Goal: Task Accomplishment & Management: Complete application form

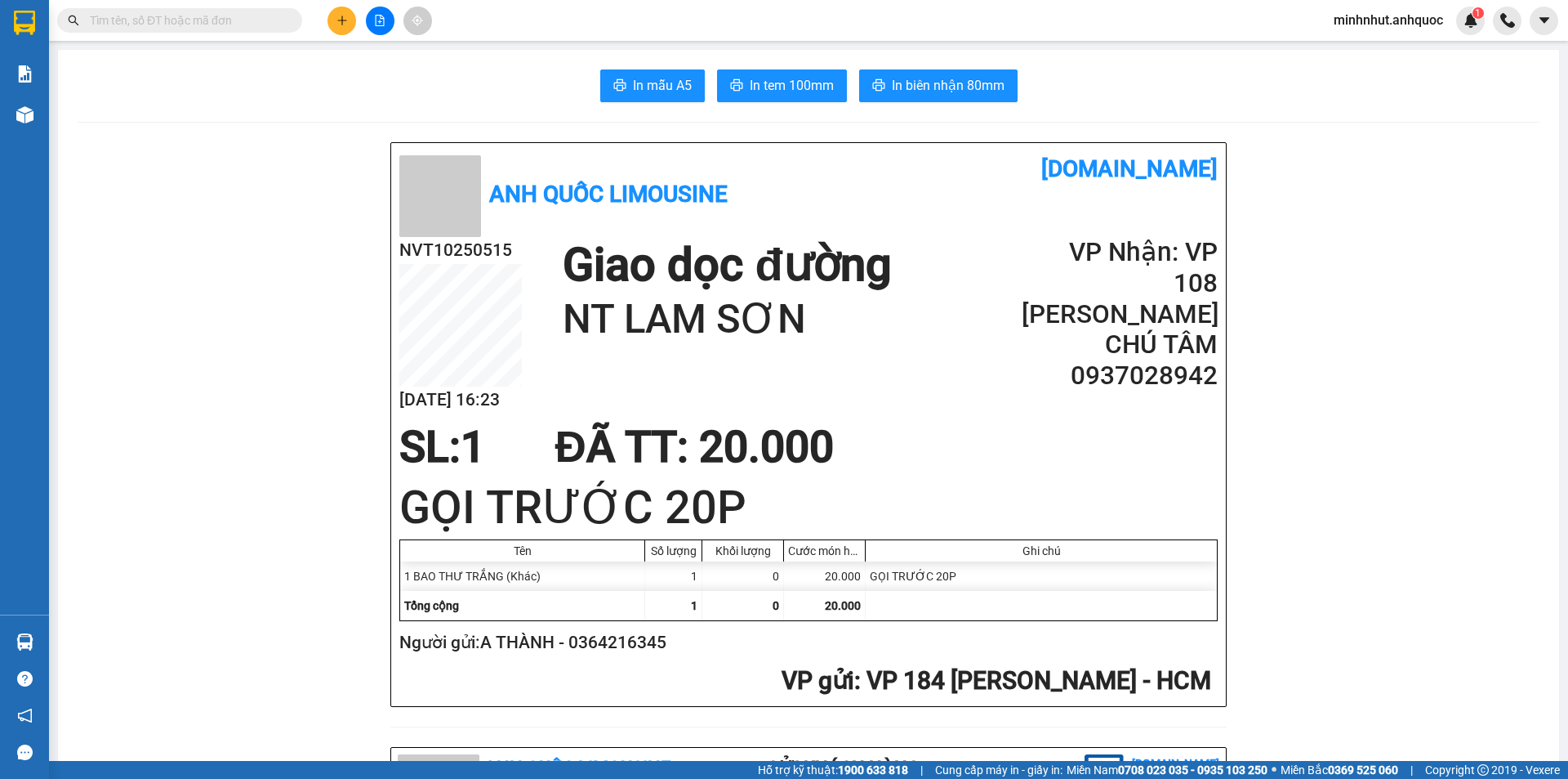
click at [342, 24] on icon "plus" at bounding box center [342, 20] width 12 height 12
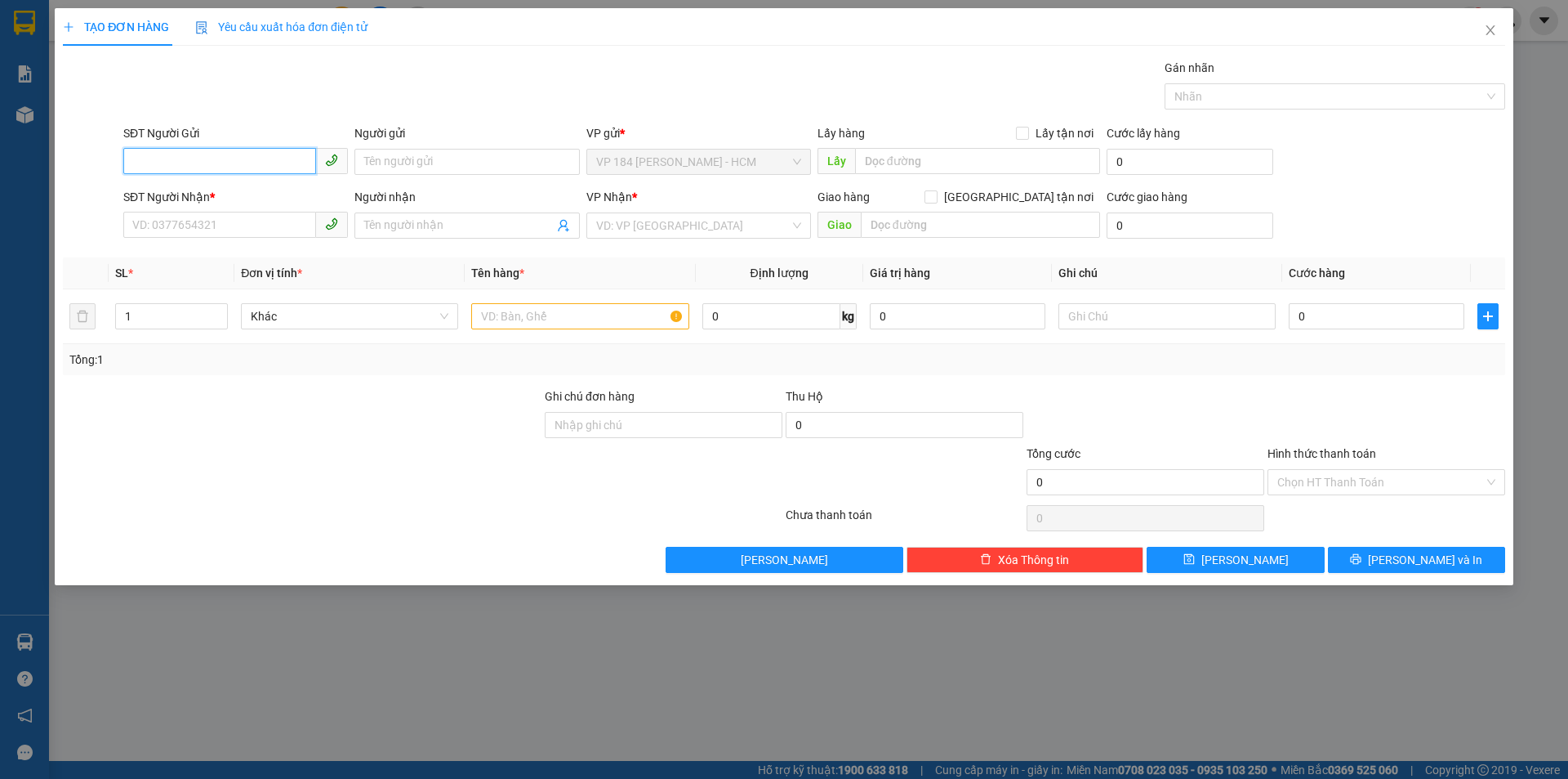
click at [241, 162] on input "SĐT Người Gửi" at bounding box center [219, 160] width 193 height 26
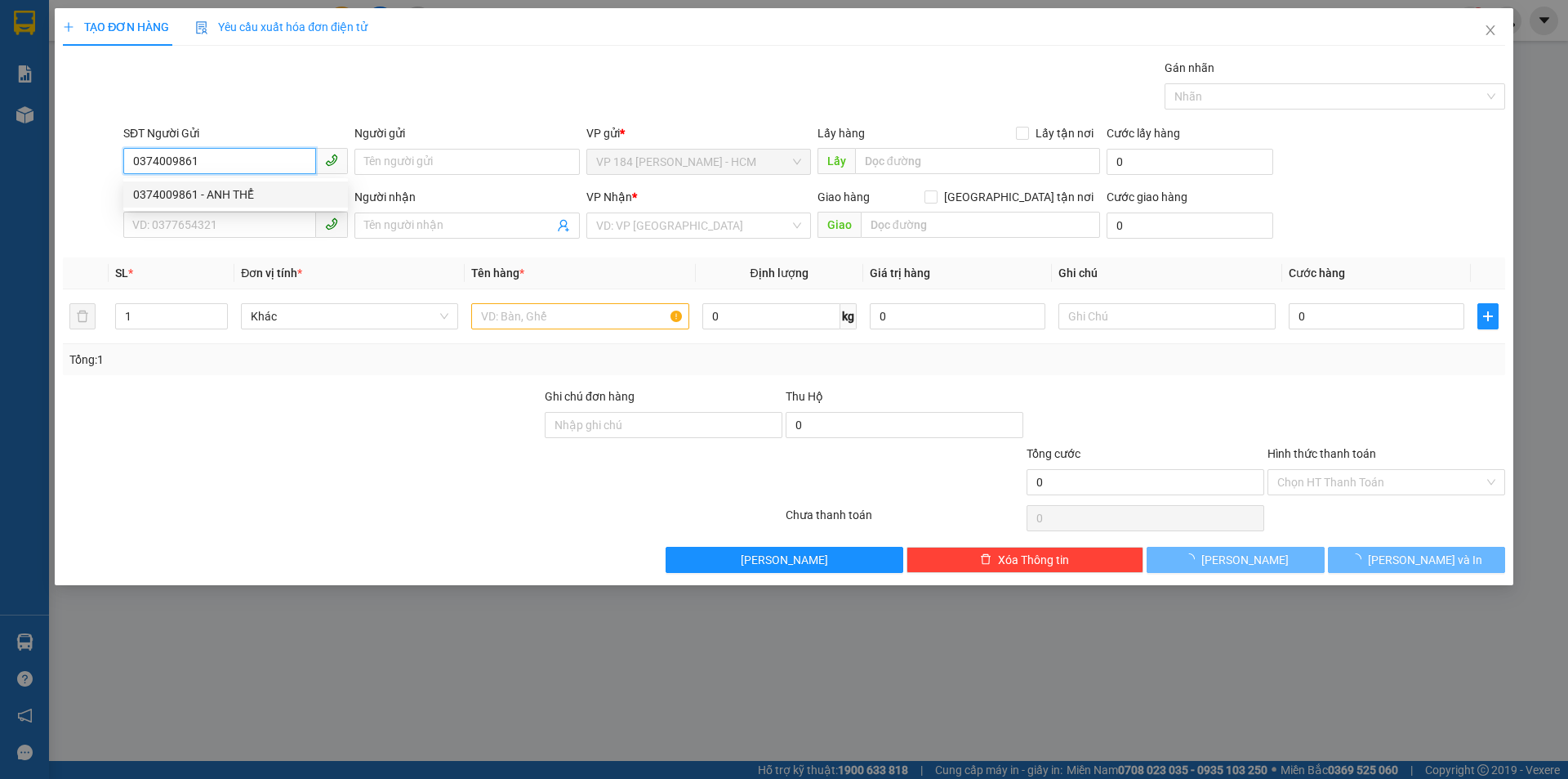
type input "0374009861"
click at [251, 211] on div "SĐT Người Nhận *" at bounding box center [235, 200] width 224 height 24
click at [246, 196] on div "SĐT Người Nhận *" at bounding box center [235, 197] width 224 height 18
click at [246, 212] on input "SĐT Người Nhận *" at bounding box center [219, 224] width 193 height 26
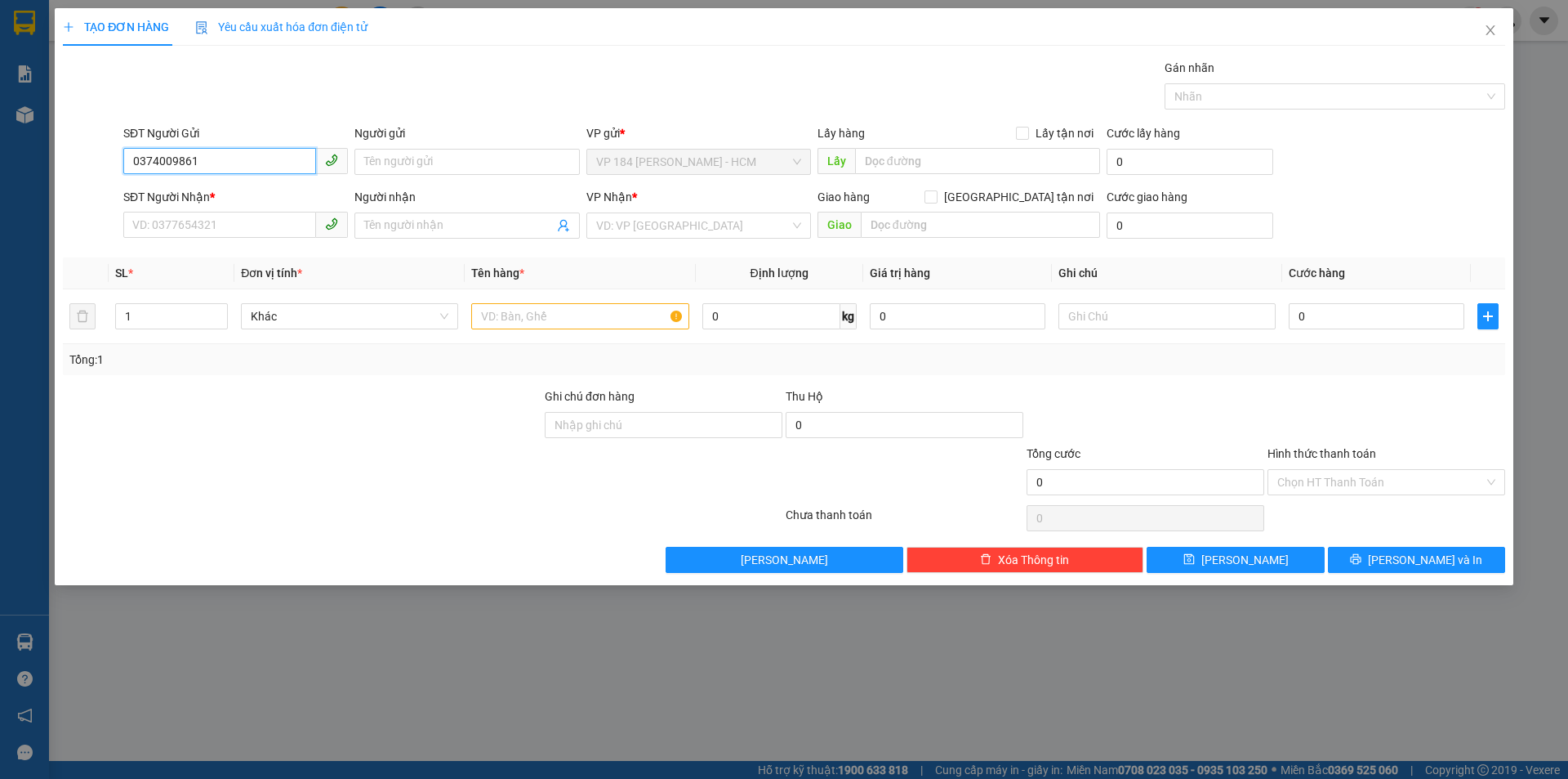
click at [234, 160] on input "0374009861" at bounding box center [219, 160] width 193 height 26
click at [222, 197] on div "0374009861 - ANH THỂ" at bounding box center [235, 195] width 205 height 18
type input "ANH THỂ"
type input "0917244300"
type input "ANH TÂN"
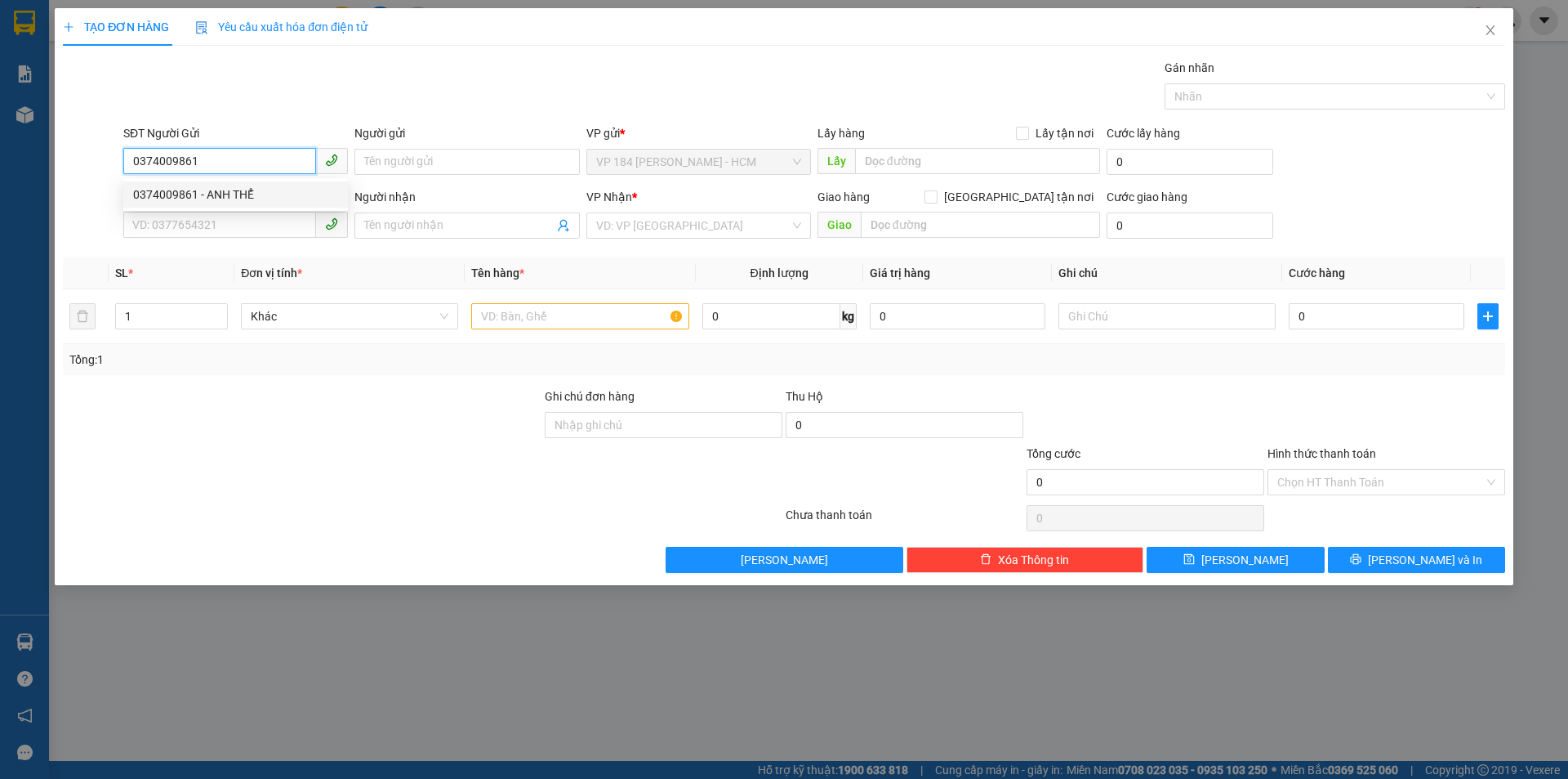
type input "VPVT"
type input "30.000"
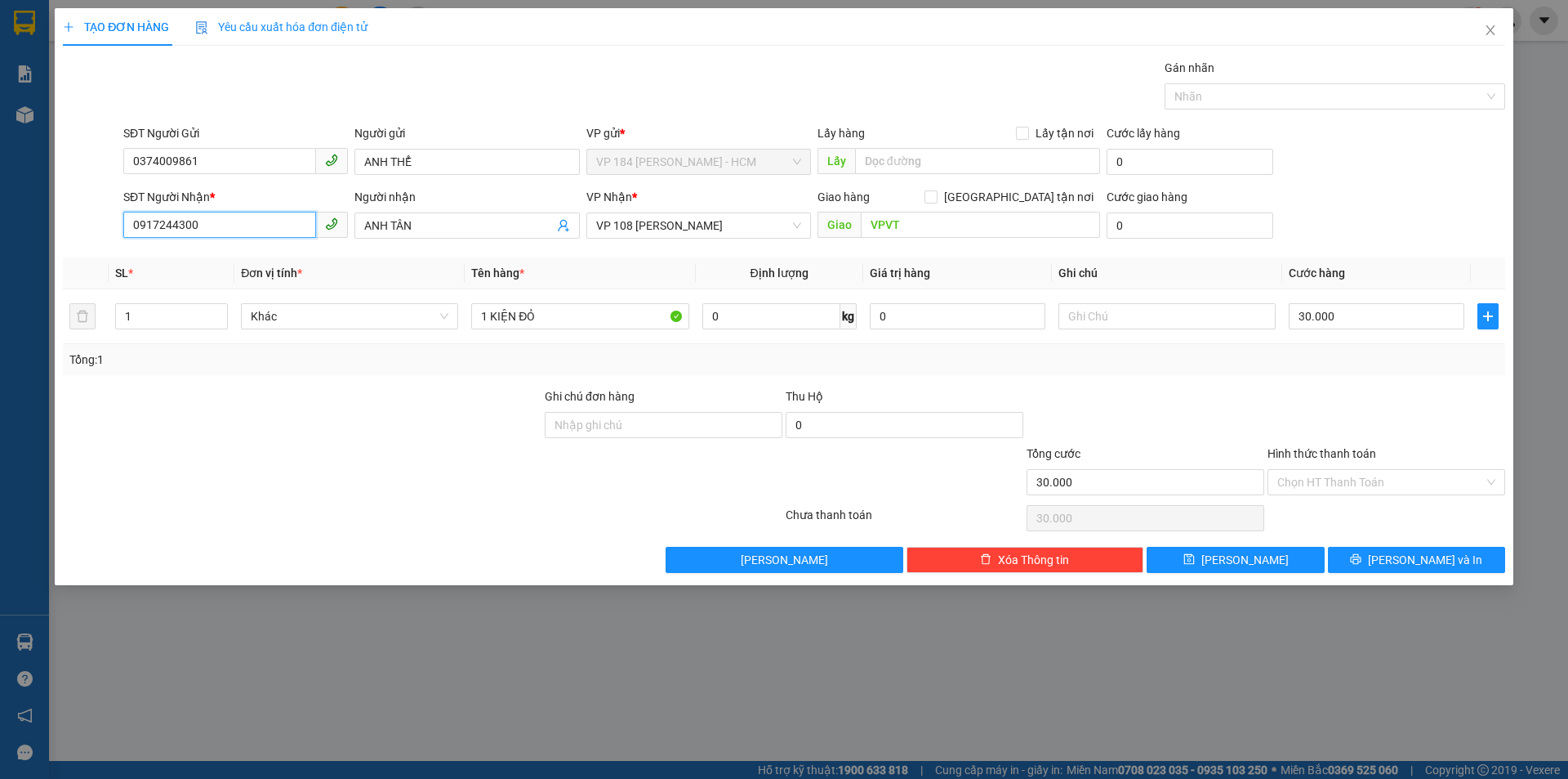
click at [232, 228] on input "0917244300" at bounding box center [219, 224] width 193 height 26
click at [497, 227] on input "ANH TÂN" at bounding box center [458, 225] width 189 height 18
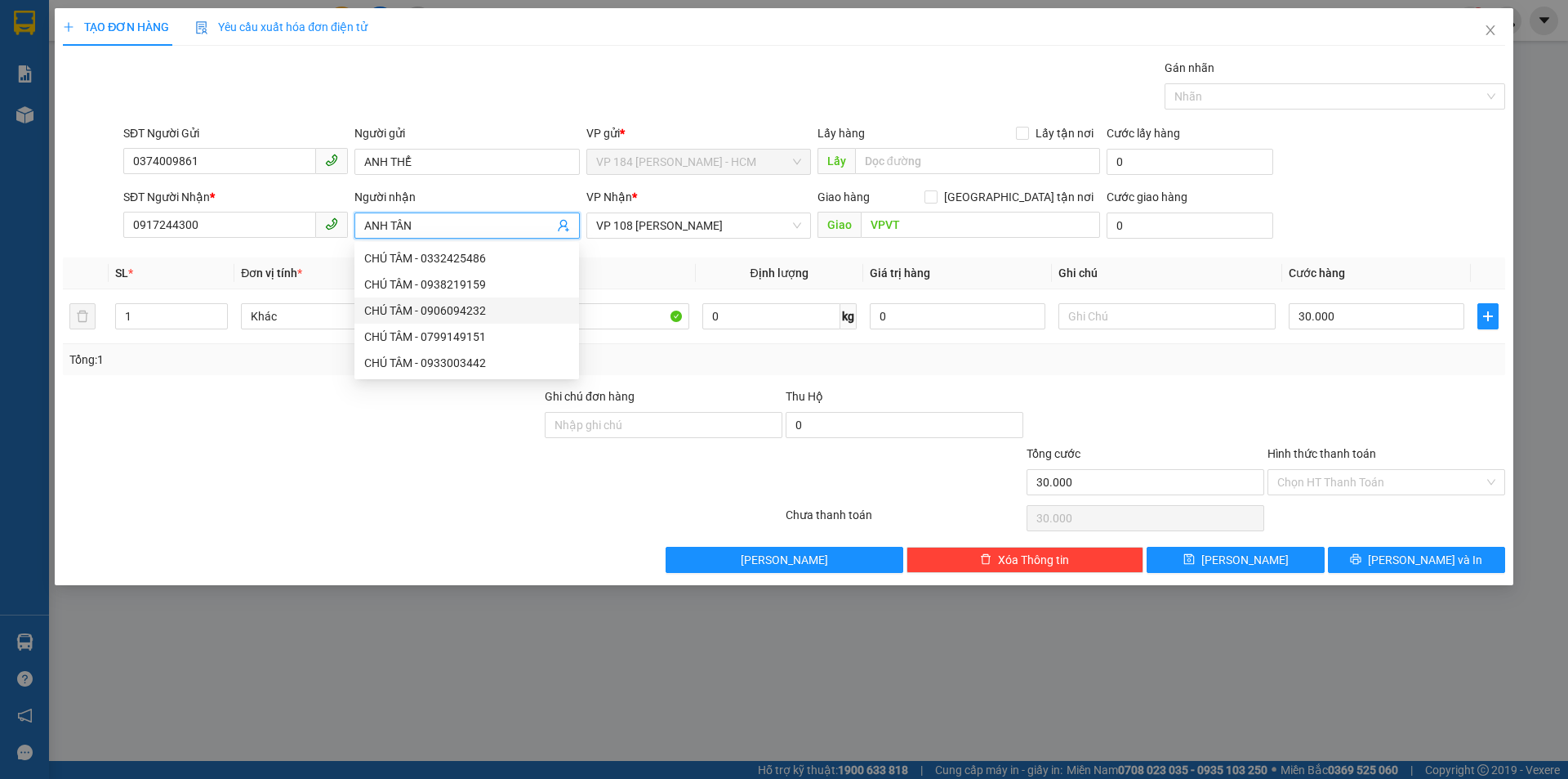
click at [577, 309] on div "CHÚ TÂM - 0906094232" at bounding box center [467, 310] width 224 height 26
type input "0906094232"
type input "CHÚ TÂM"
click at [587, 312] on input "1 KIỆN ĐỎ" at bounding box center [580, 316] width 217 height 26
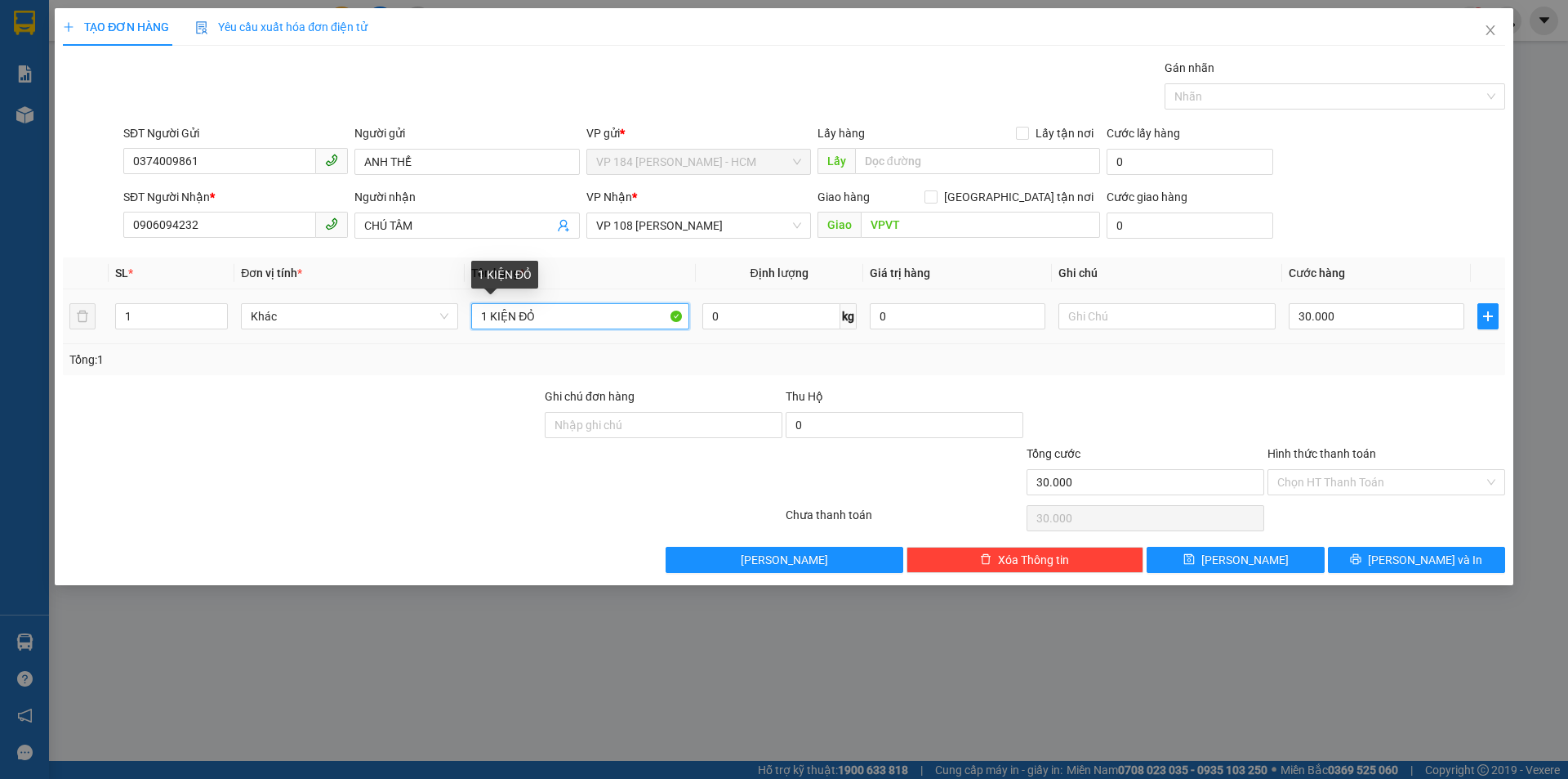
click at [587, 312] on input "1 KIỆN ĐỎ" at bounding box center [580, 316] width 217 height 26
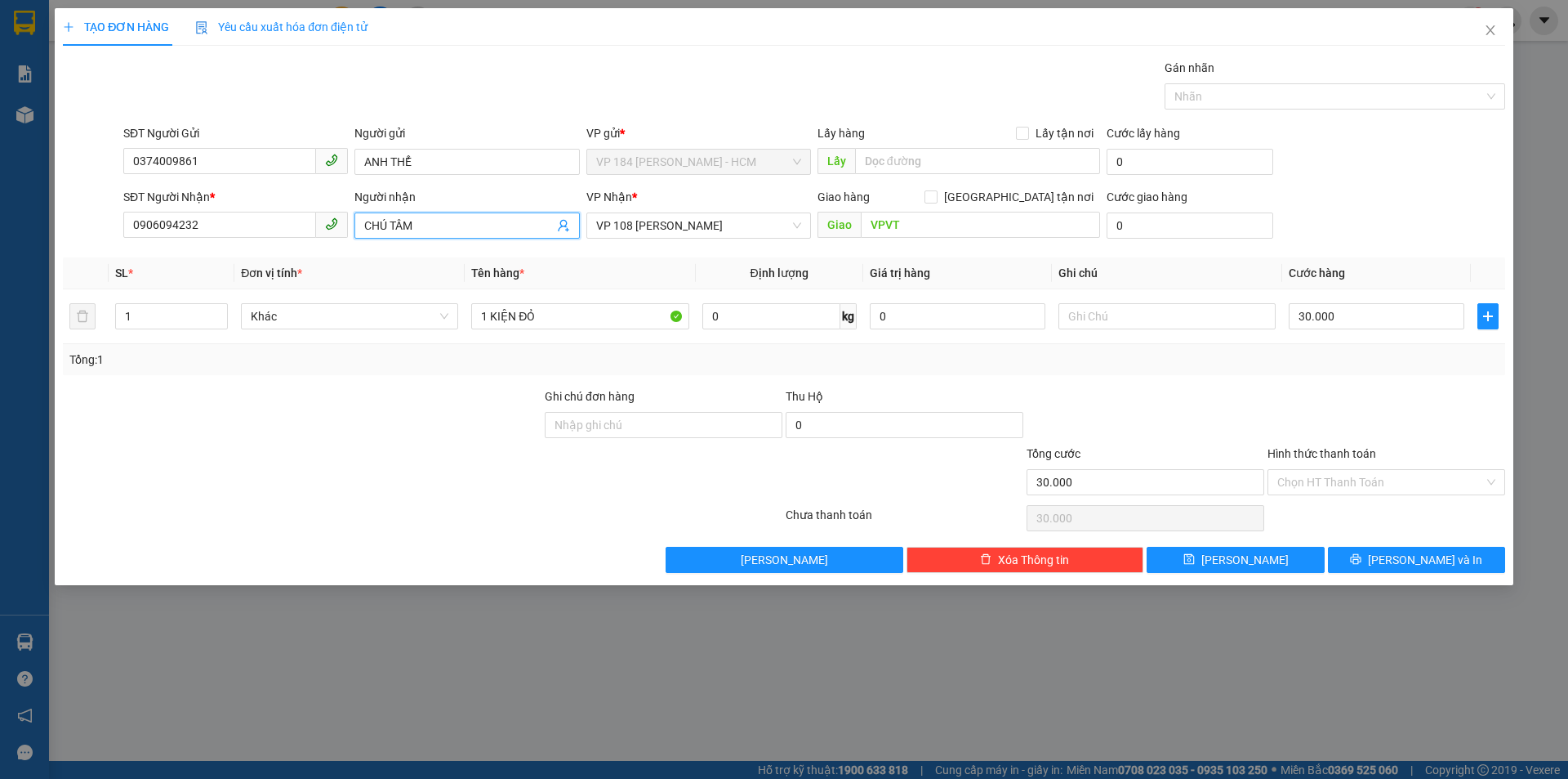
click at [460, 223] on input "CHÚ TÂM" at bounding box center [458, 225] width 189 height 18
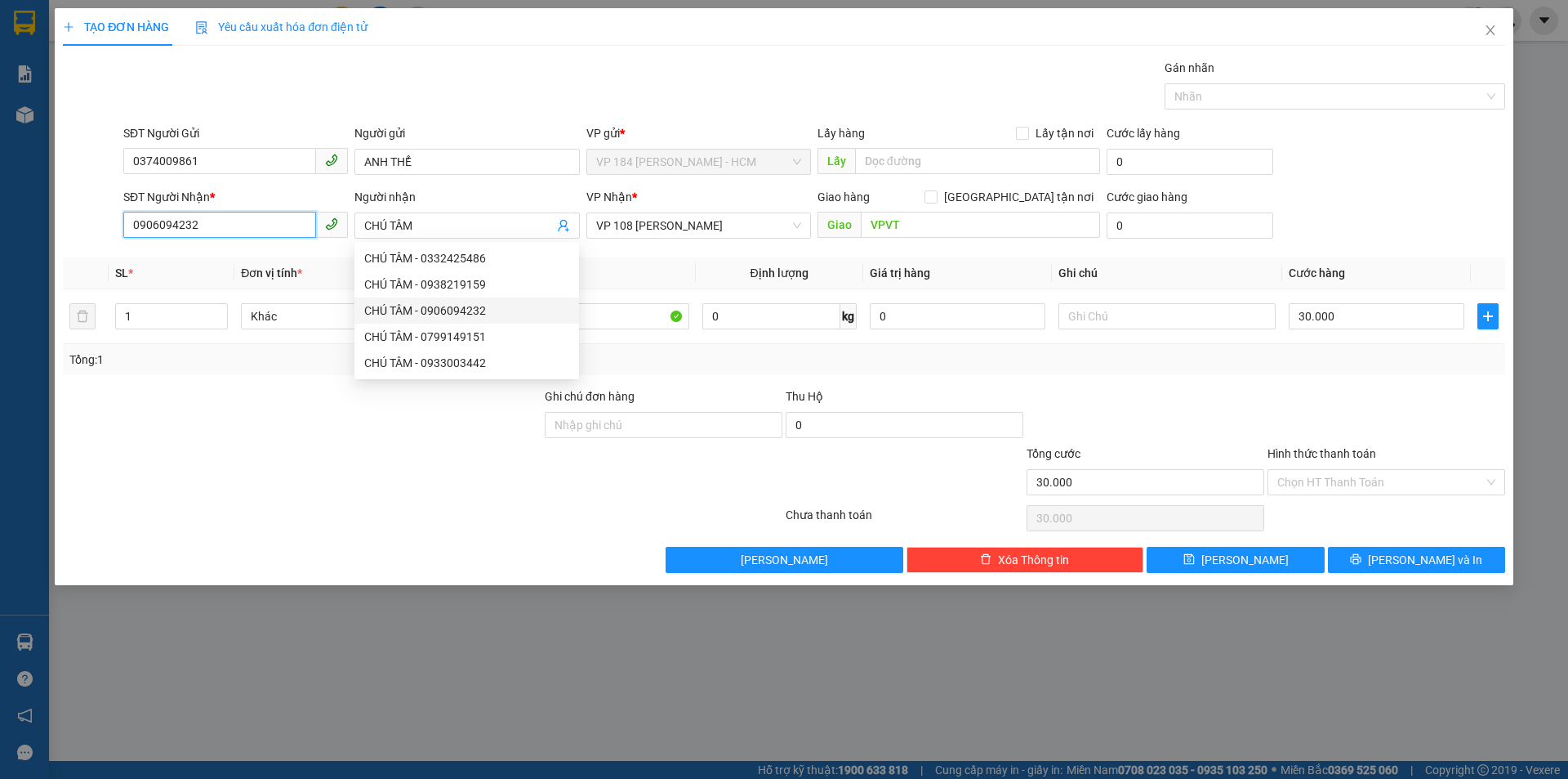
click at [243, 219] on input "0906094232" at bounding box center [219, 224] width 193 height 26
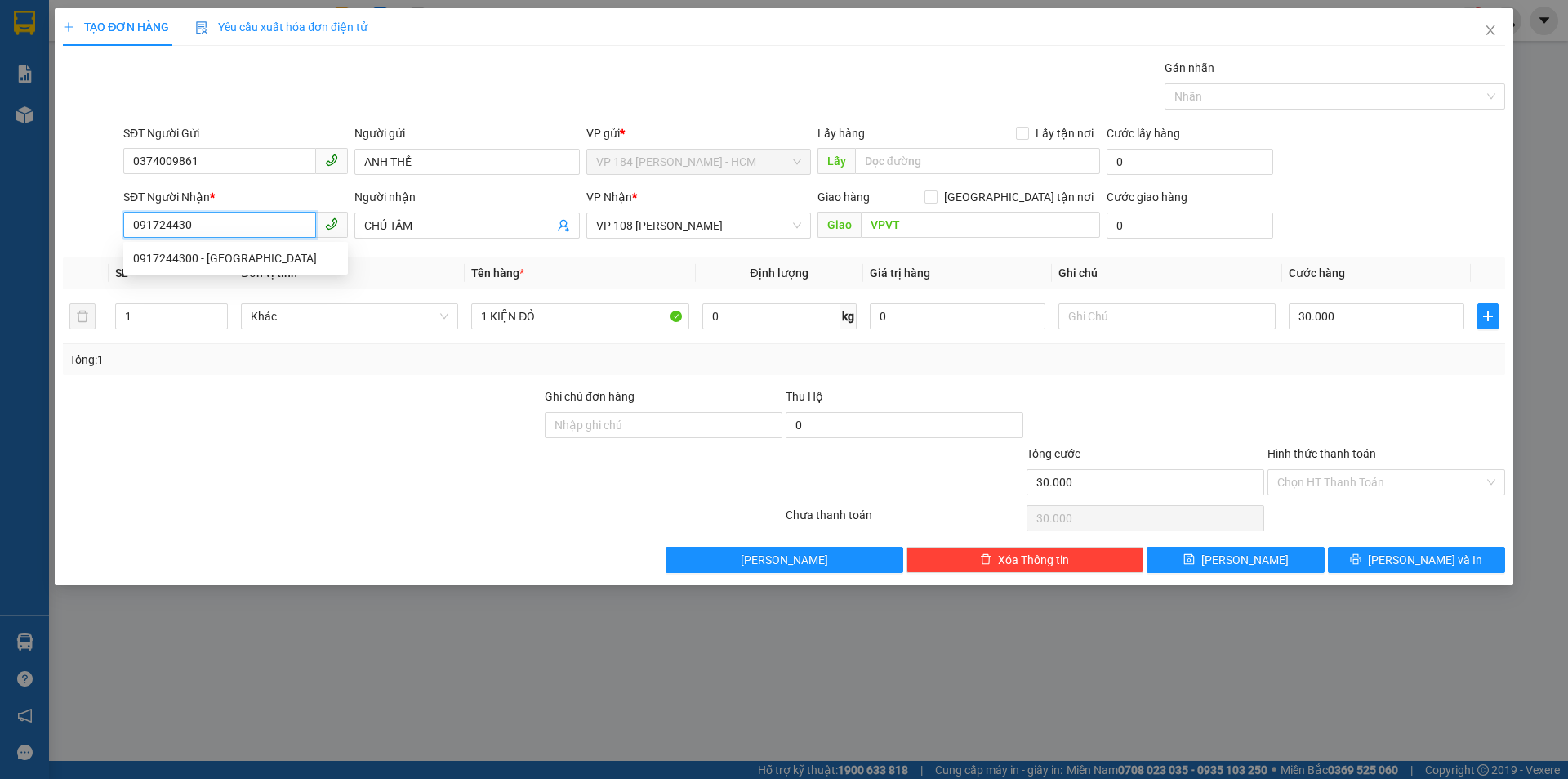
type input "0917244300"
click at [251, 257] on div "0917244300 - [GEOGRAPHIC_DATA]" at bounding box center [235, 258] width 205 height 18
type input "ANH TÂN"
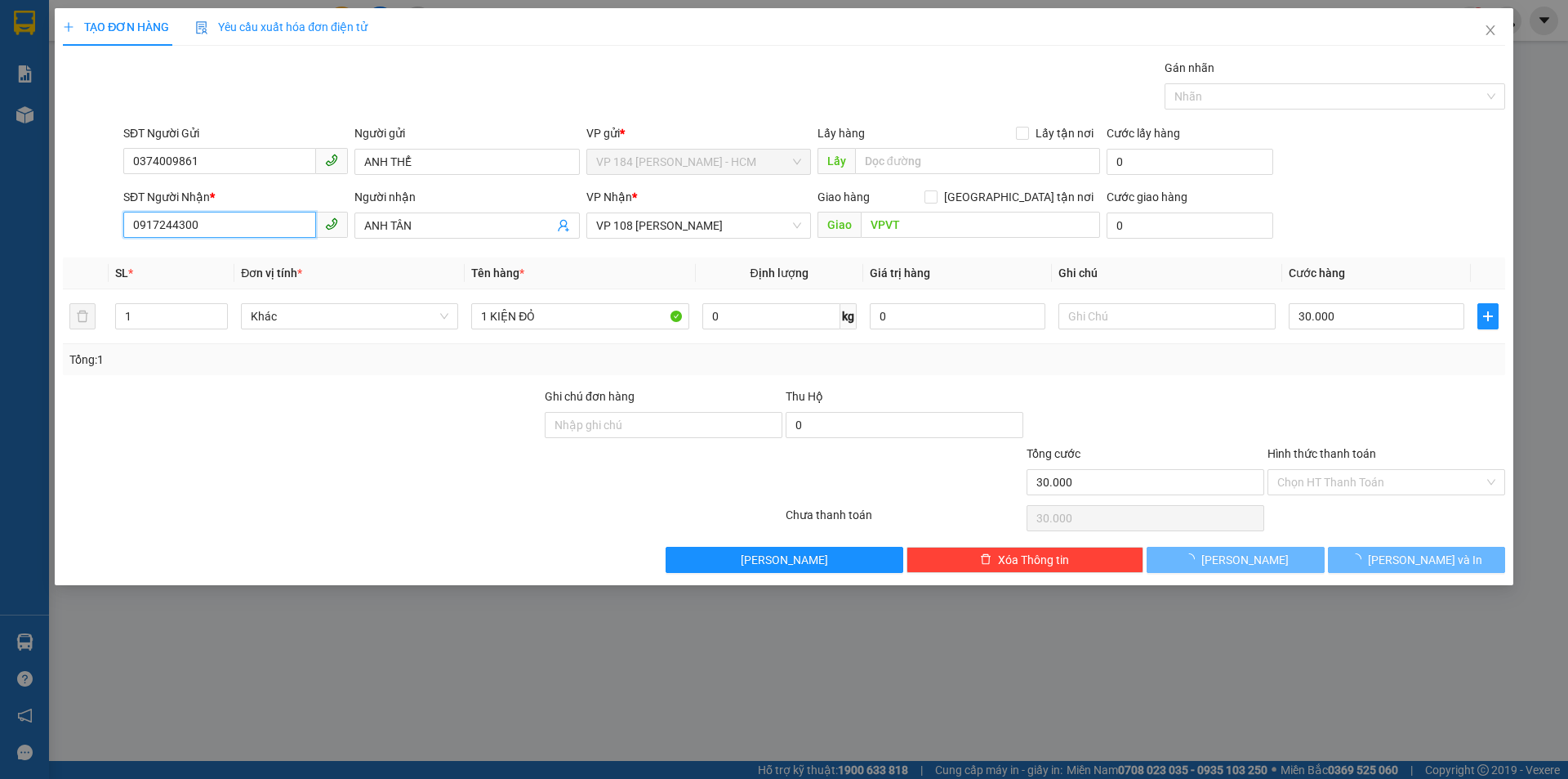
type input "280.000"
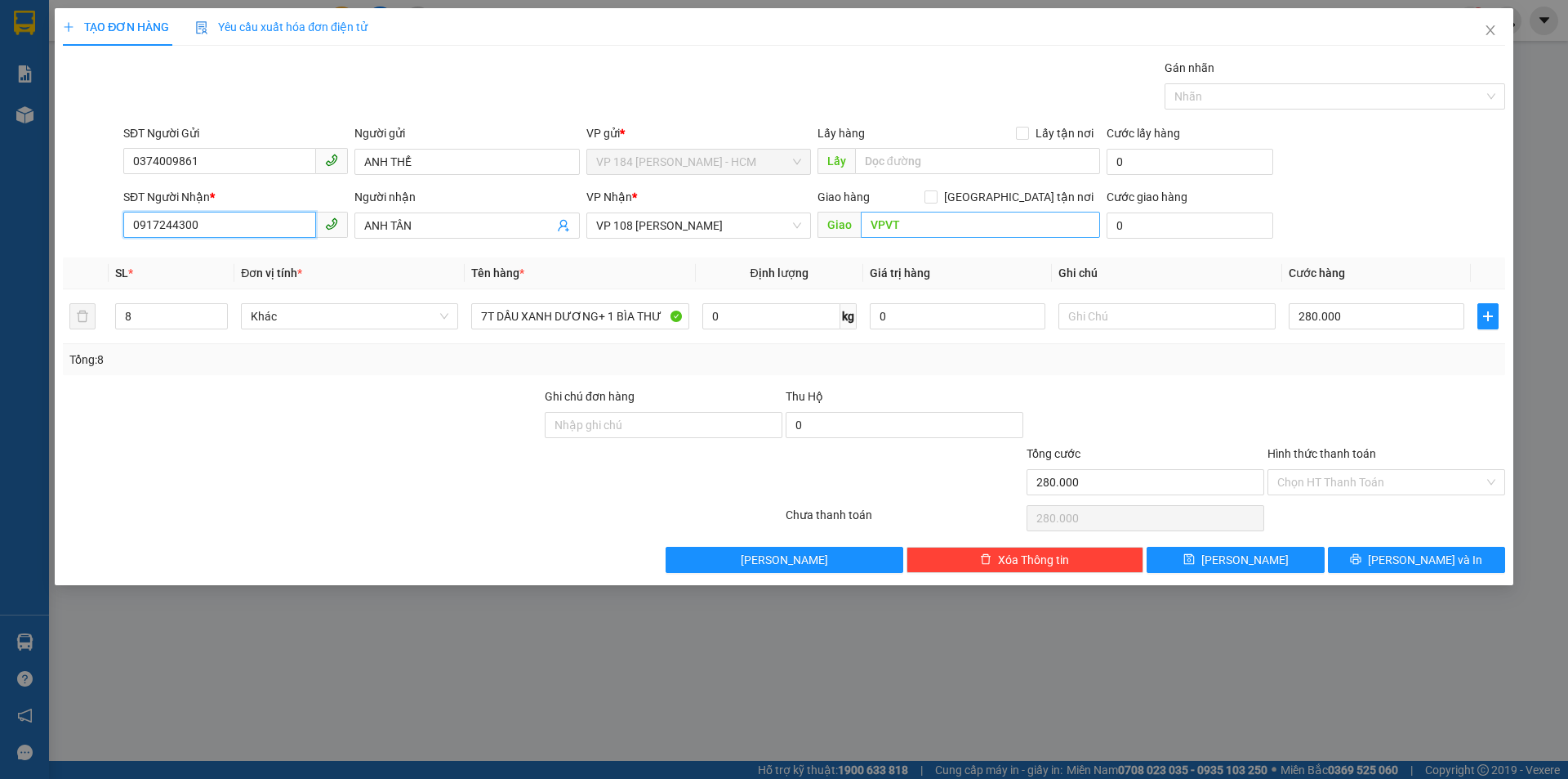
type input "0917244300"
click at [912, 229] on input "VPVT" at bounding box center [980, 224] width 240 height 26
click at [912, 228] on input "VPVT" at bounding box center [980, 224] width 240 height 26
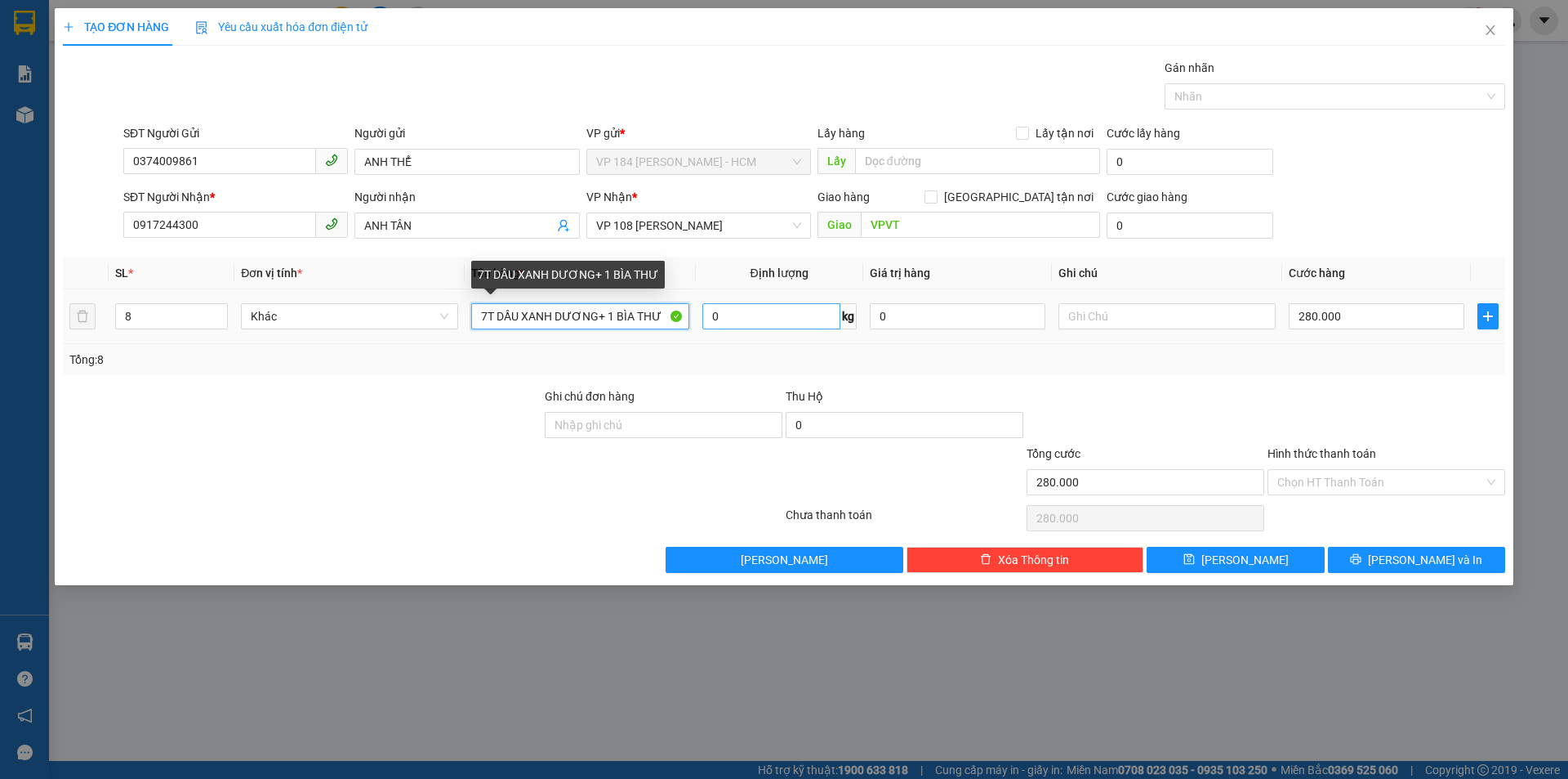
drag, startPoint x: 484, startPoint y: 315, endPoint x: 751, endPoint y: 309, distance: 267.1
click at [749, 309] on tr "8 Khác 7T DẦU XANH DƯƠNG+ 1 BÌA THƯ 0 kg 0 280.000" at bounding box center [784, 317] width 1442 height 55
type input "1 KIỆN QUẤN CHUNG NẶNG"
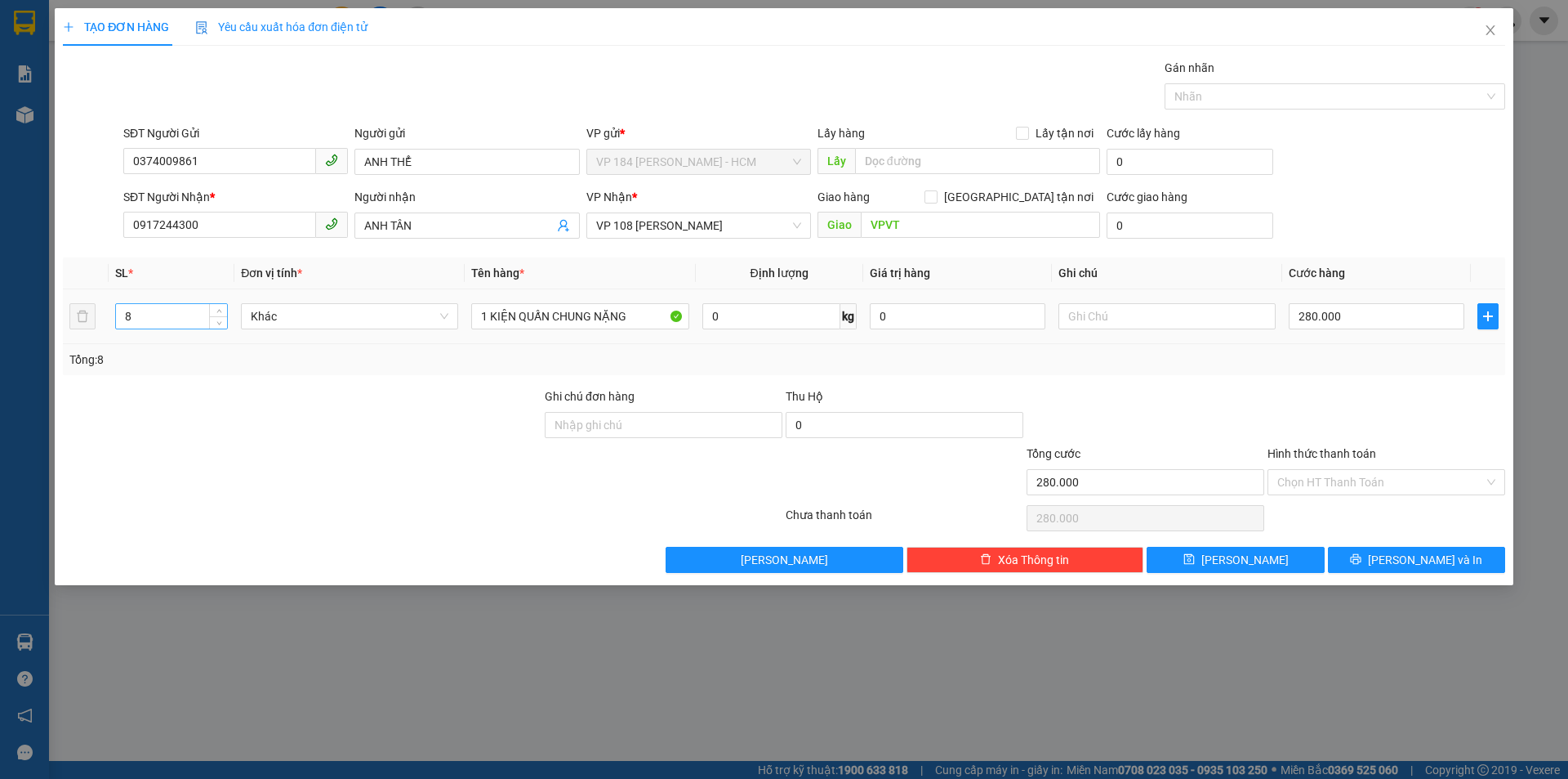
click at [170, 326] on input "8" at bounding box center [171, 316] width 111 height 24
type input "1"
click at [1376, 316] on input "280.000" at bounding box center [1376, 316] width 175 height 26
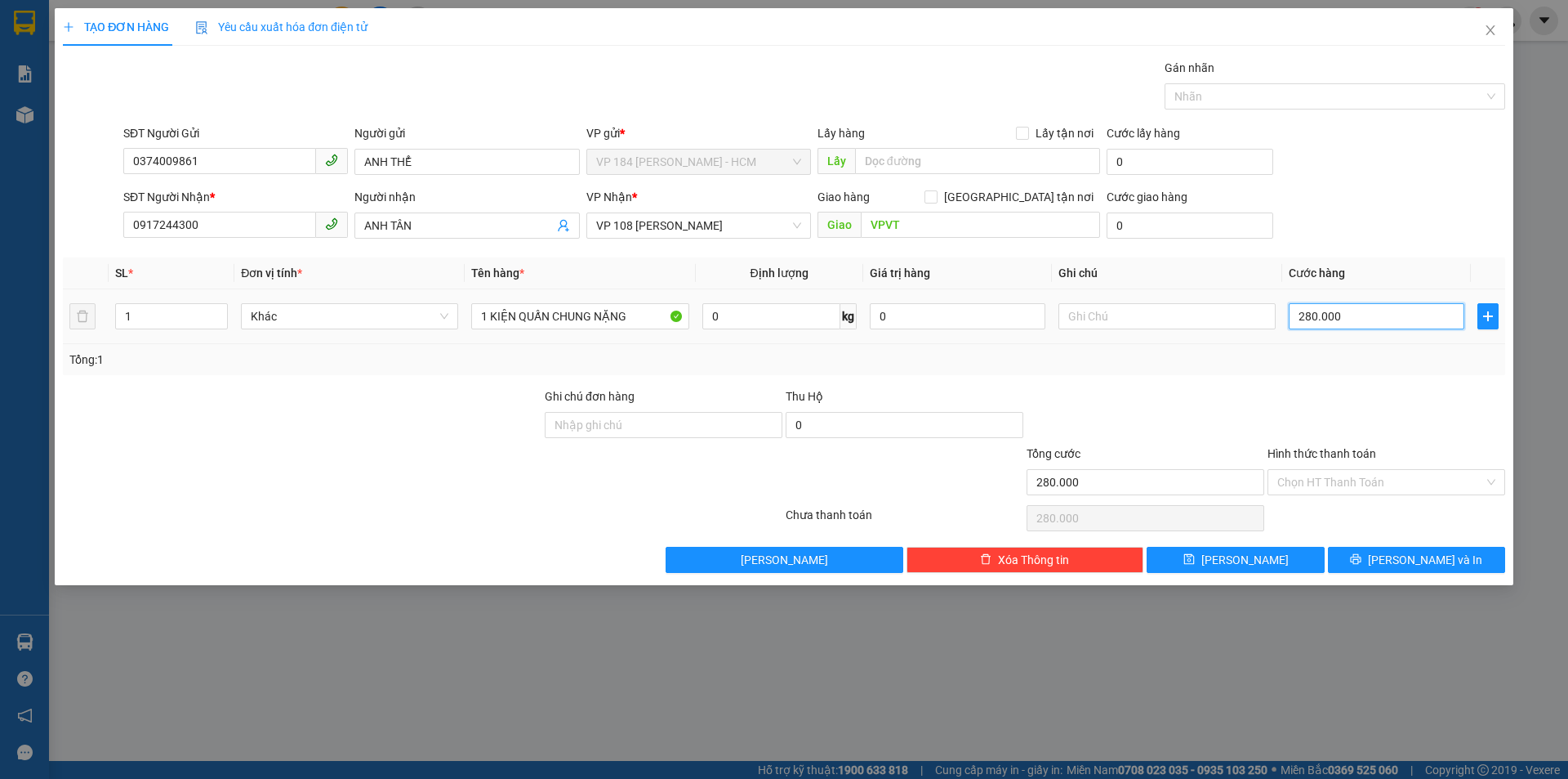
click at [1376, 316] on input "280.000" at bounding box center [1376, 316] width 175 height 26
type input "7"
type input "70"
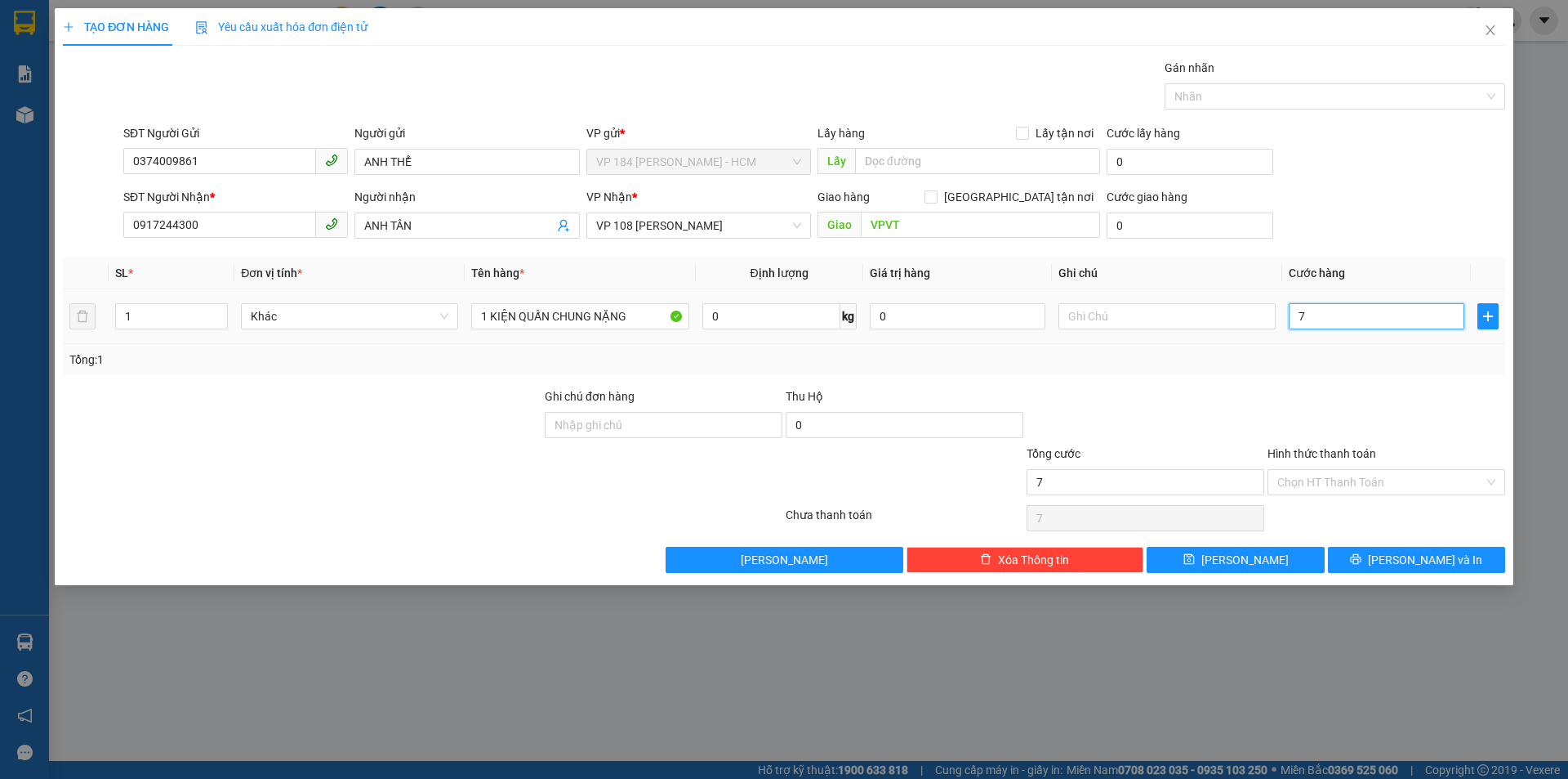
type input "70"
type input "700"
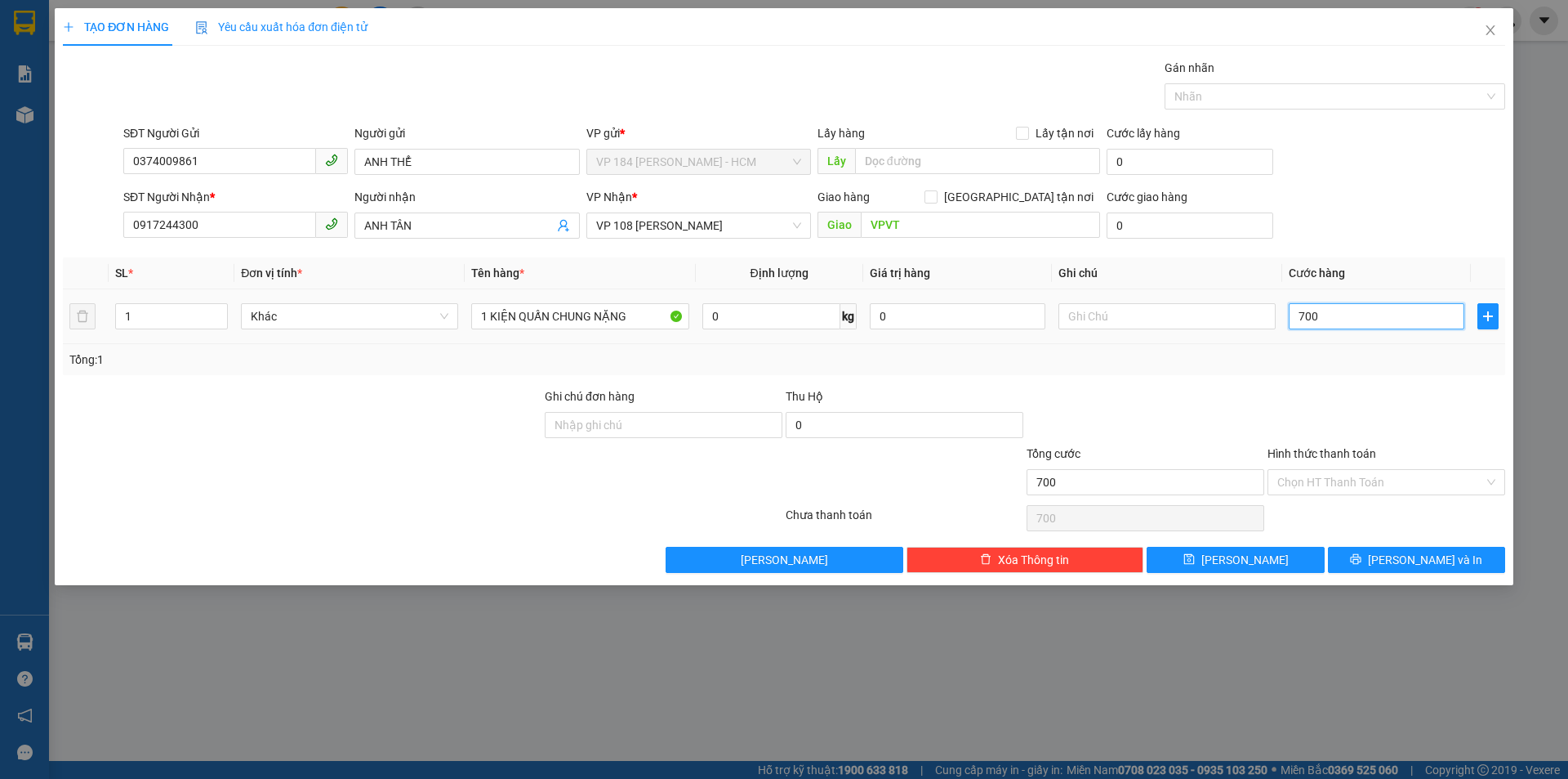
type input "7.000"
type input "70.000"
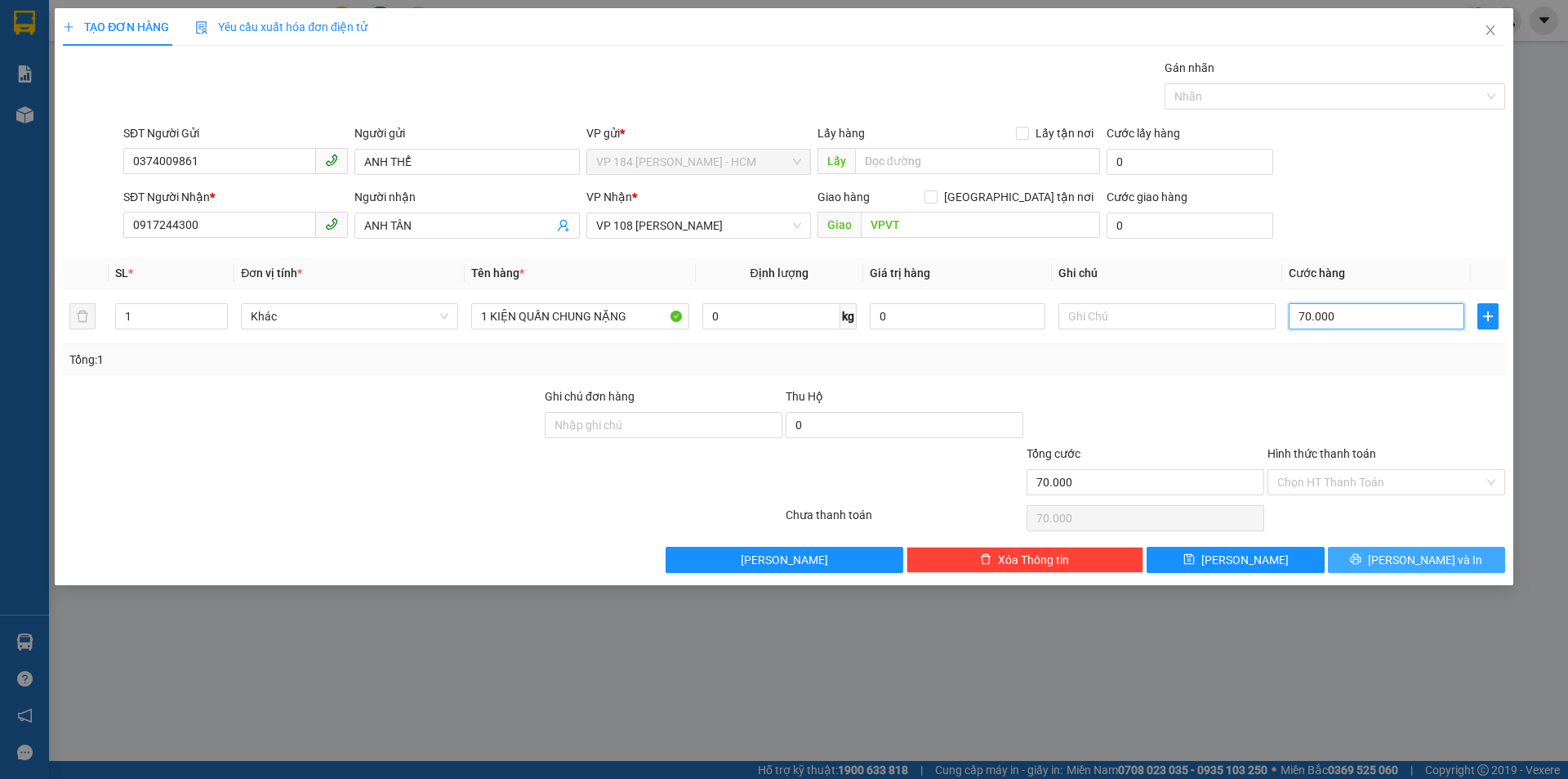
type input "70.000"
click at [1430, 562] on span "[PERSON_NAME] và In" at bounding box center [1425, 560] width 114 height 18
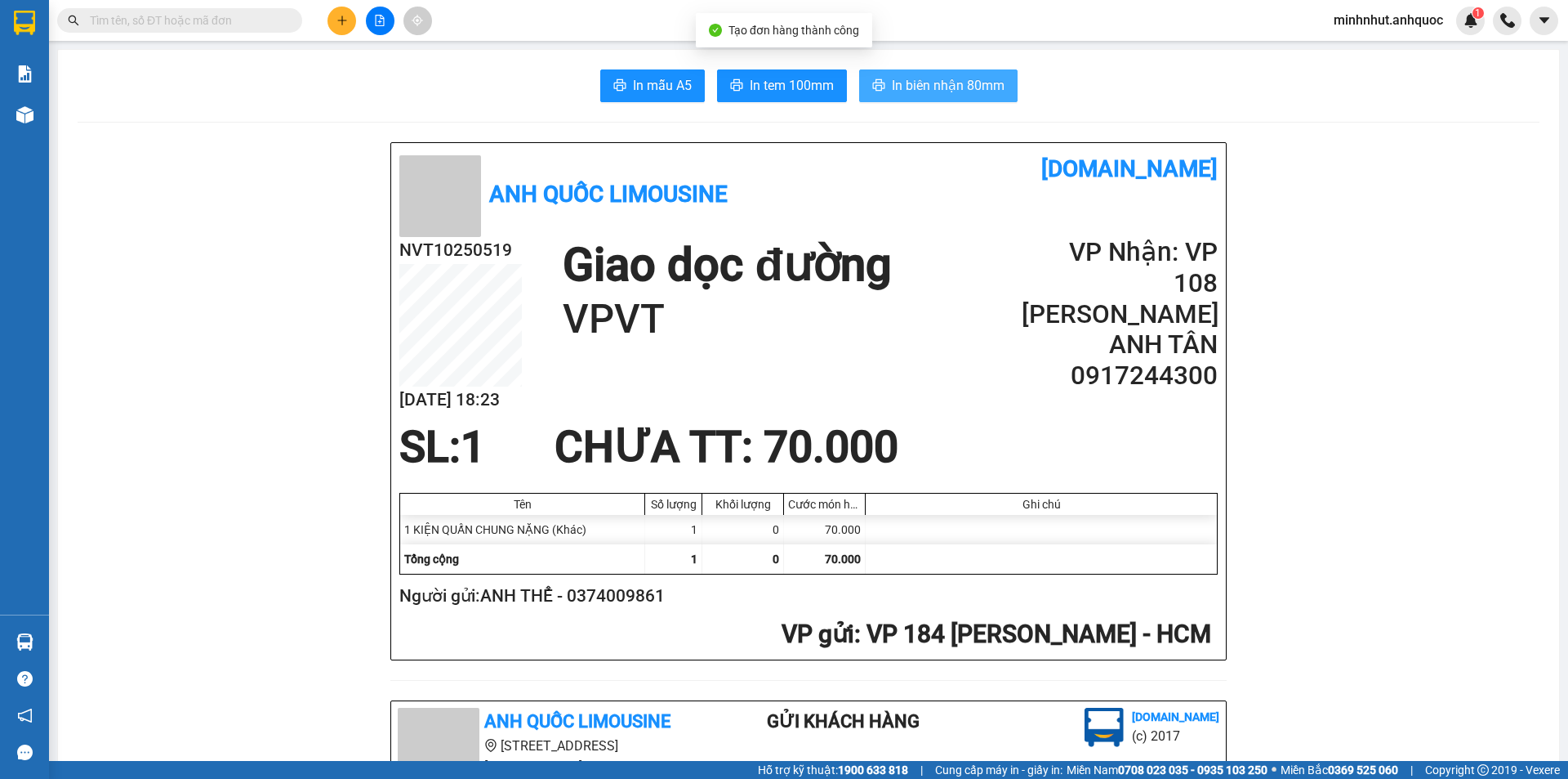
click at [961, 81] on span "In biên nhận 80mm" at bounding box center [948, 85] width 113 height 21
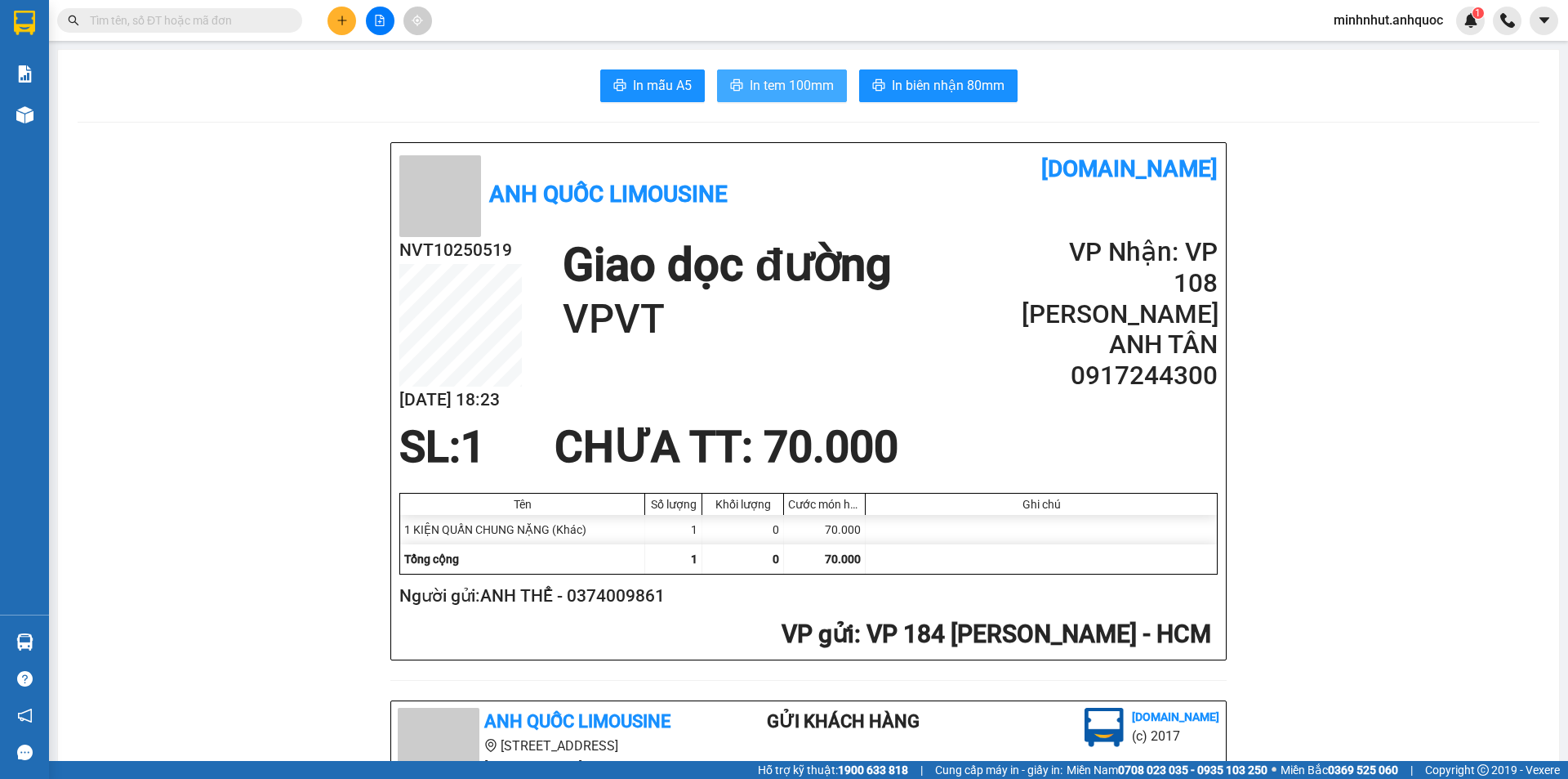
click at [750, 89] on span "In tem 100mm" at bounding box center [791, 85] width 84 height 21
